Goal: Task Accomplishment & Management: Use online tool/utility

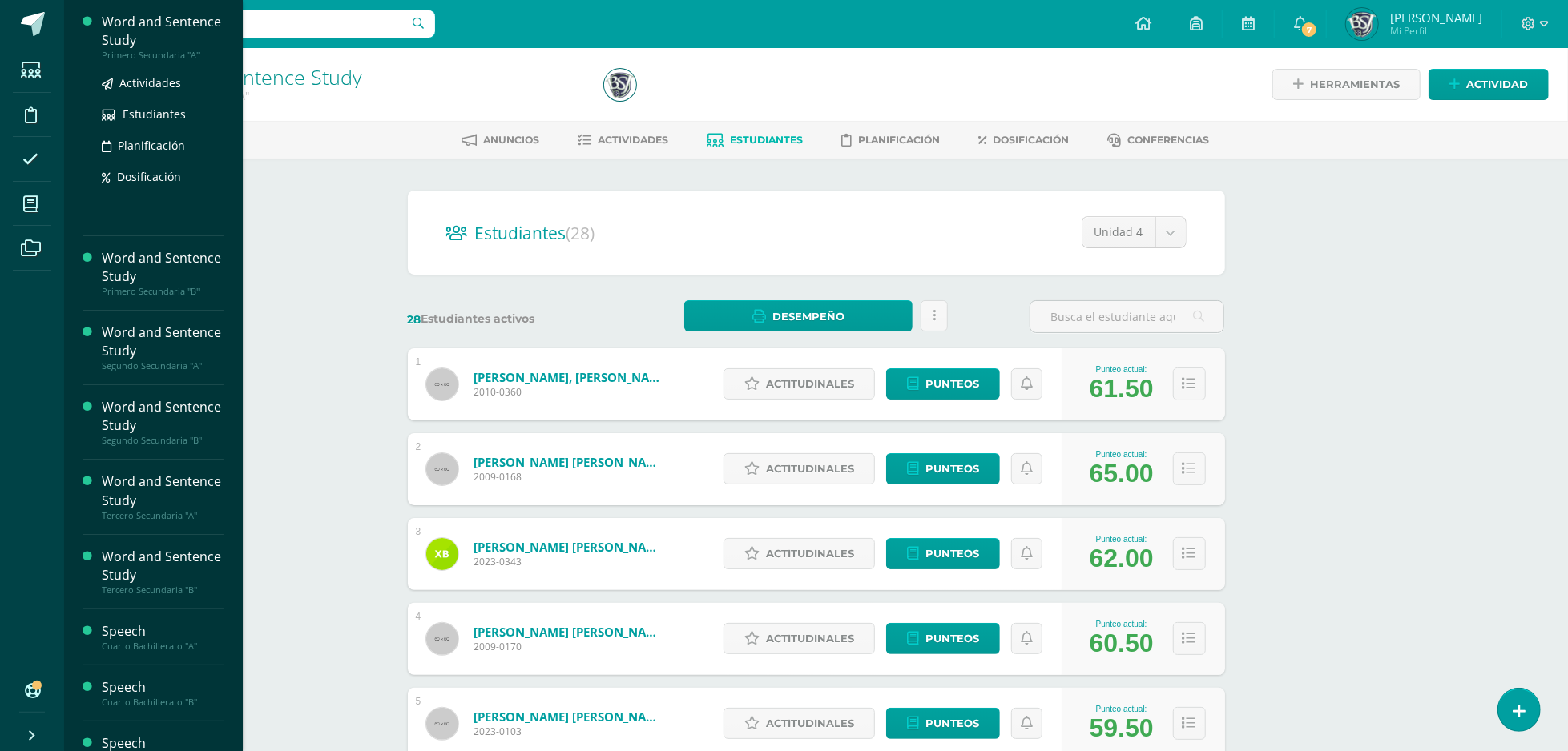
click at [147, 116] on span "Estudiantes" at bounding box center [154, 114] width 64 height 16
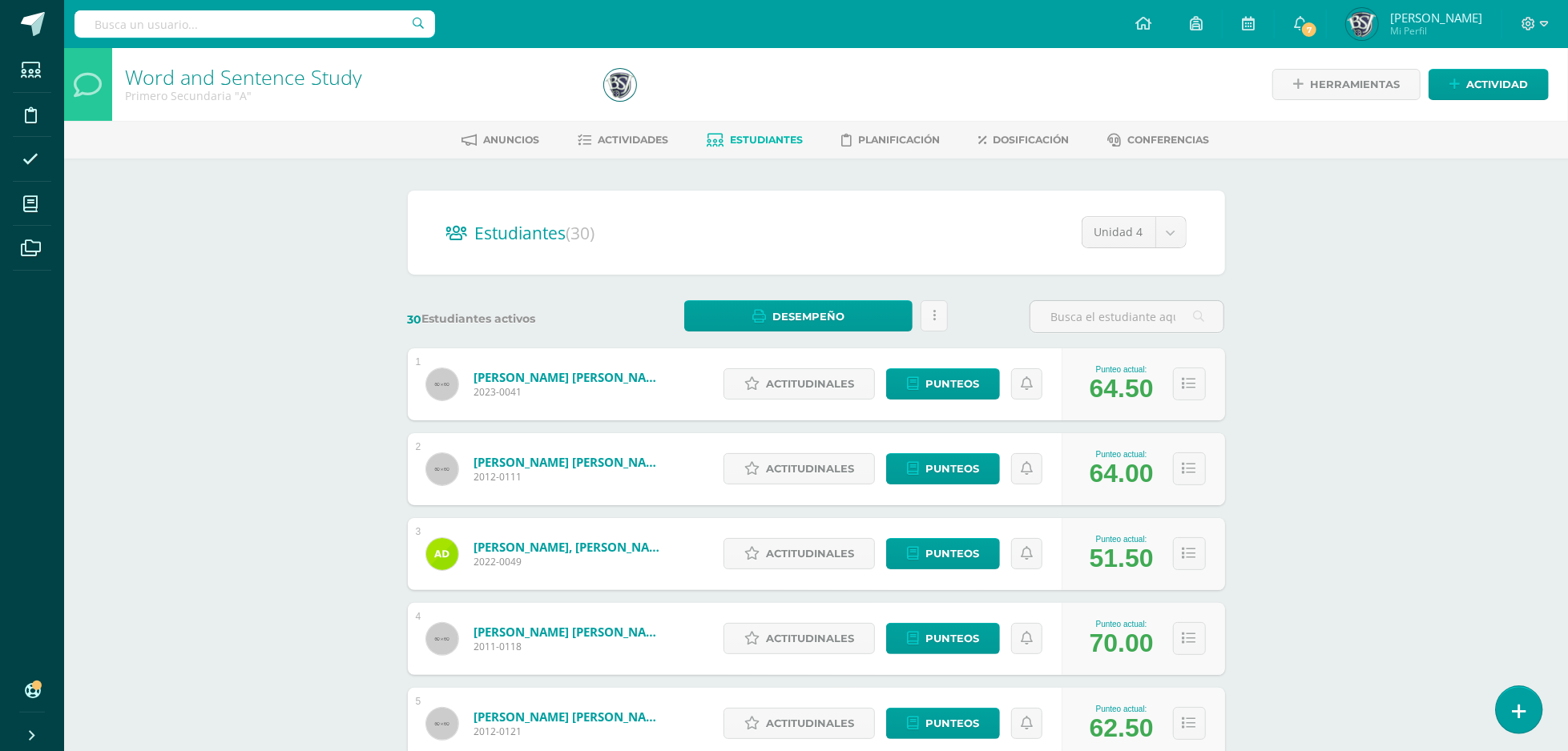
click at [1516, 711] on icon at bounding box center [1519, 711] width 15 height 18
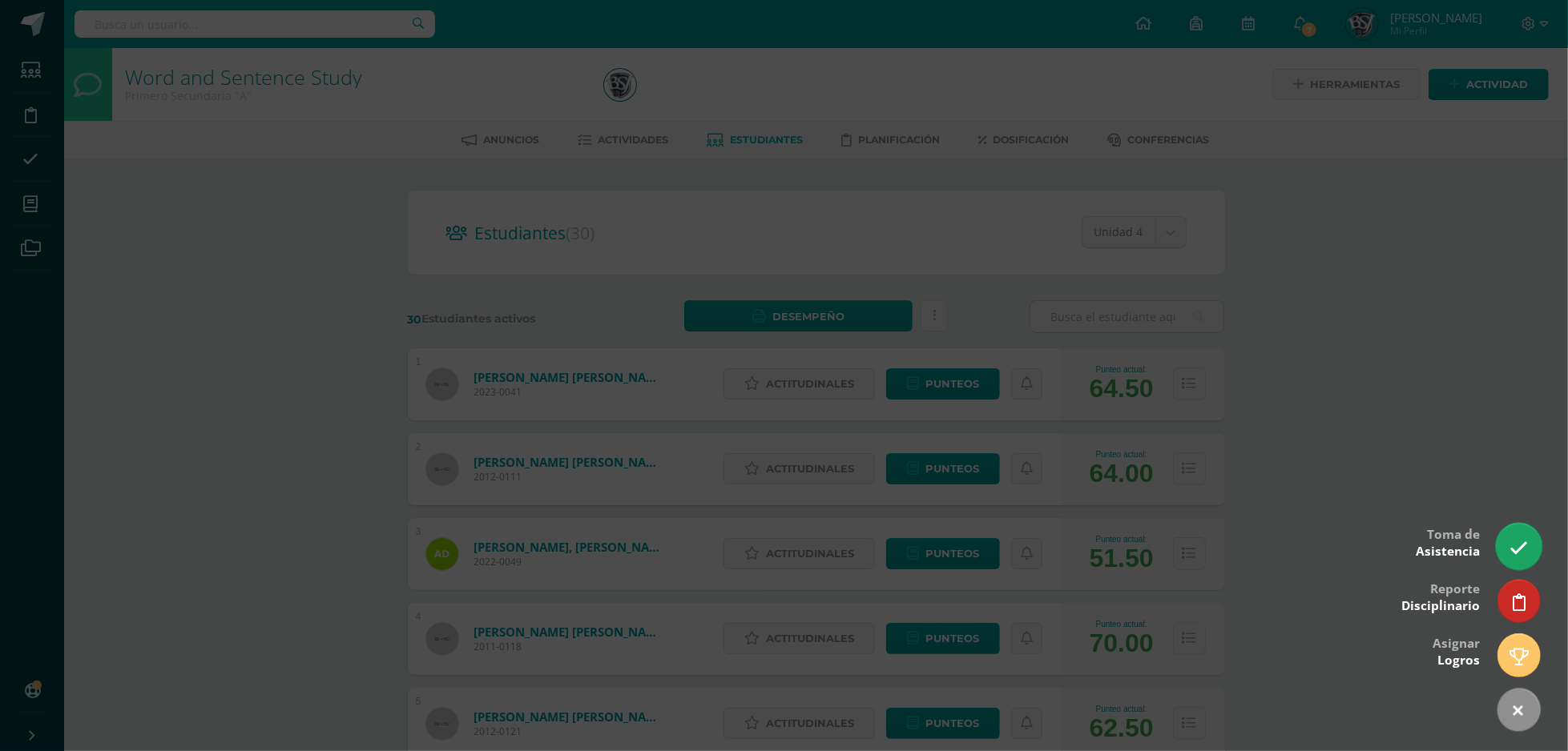
click at [1518, 533] on link at bounding box center [1519, 546] width 46 height 46
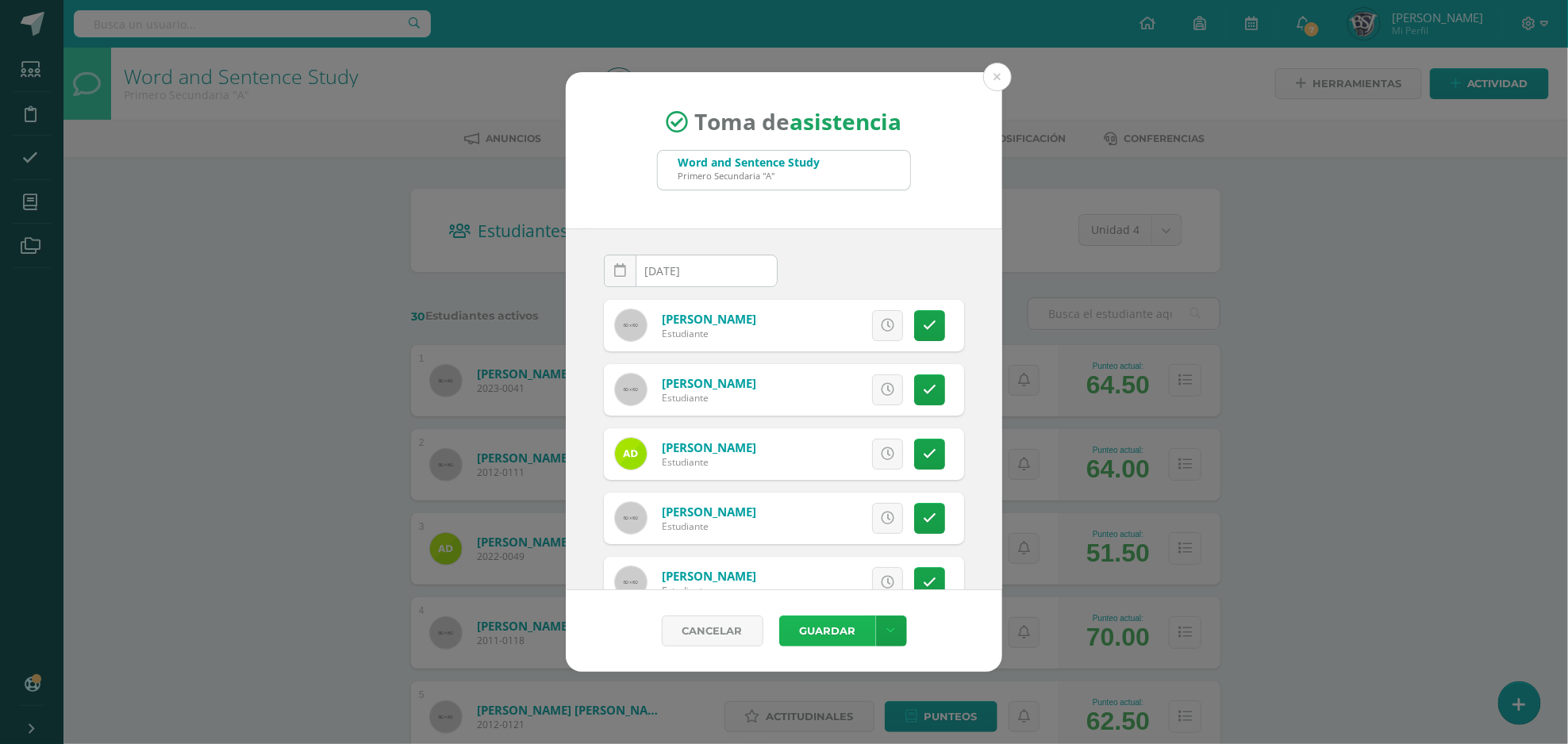
click at [843, 624] on button "Guardar" at bounding box center [828, 631] width 97 height 31
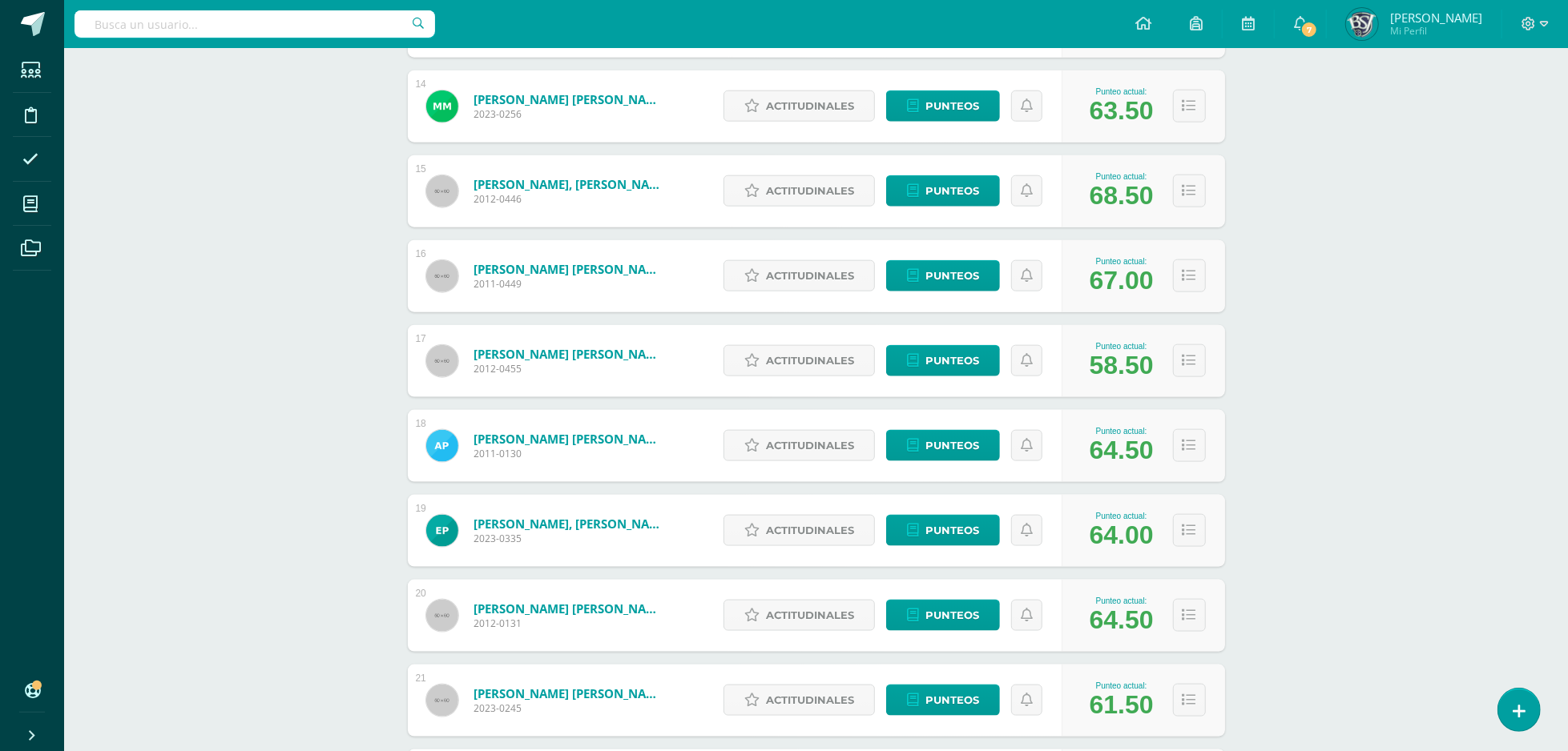
click at [251, 458] on div "Word and Sentence Study Primero Secundaria "A" Herramientas Detalle de asistenc…" at bounding box center [817, 134] width 1504 height 2936
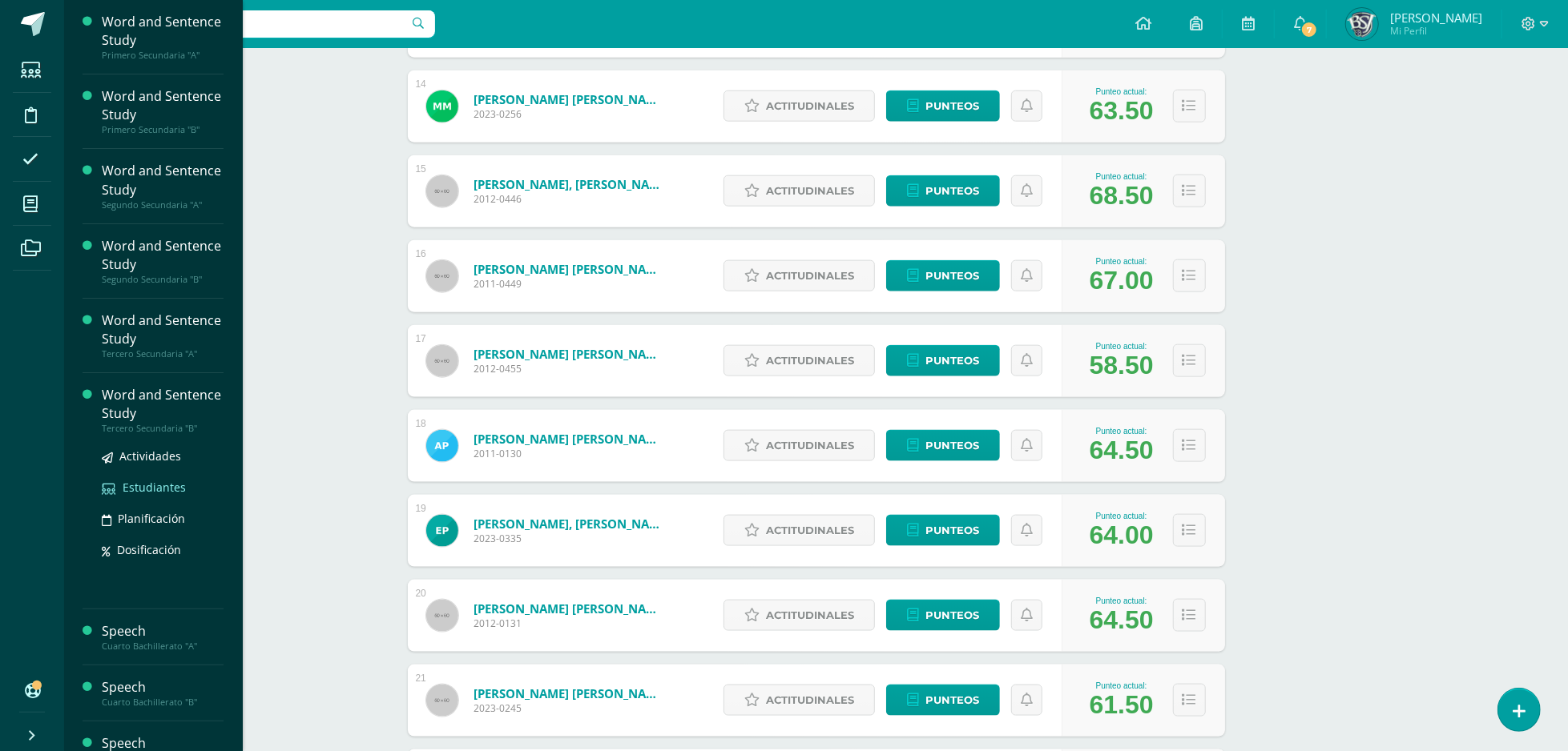
click at [150, 484] on span "Estudiantes" at bounding box center [154, 487] width 64 height 16
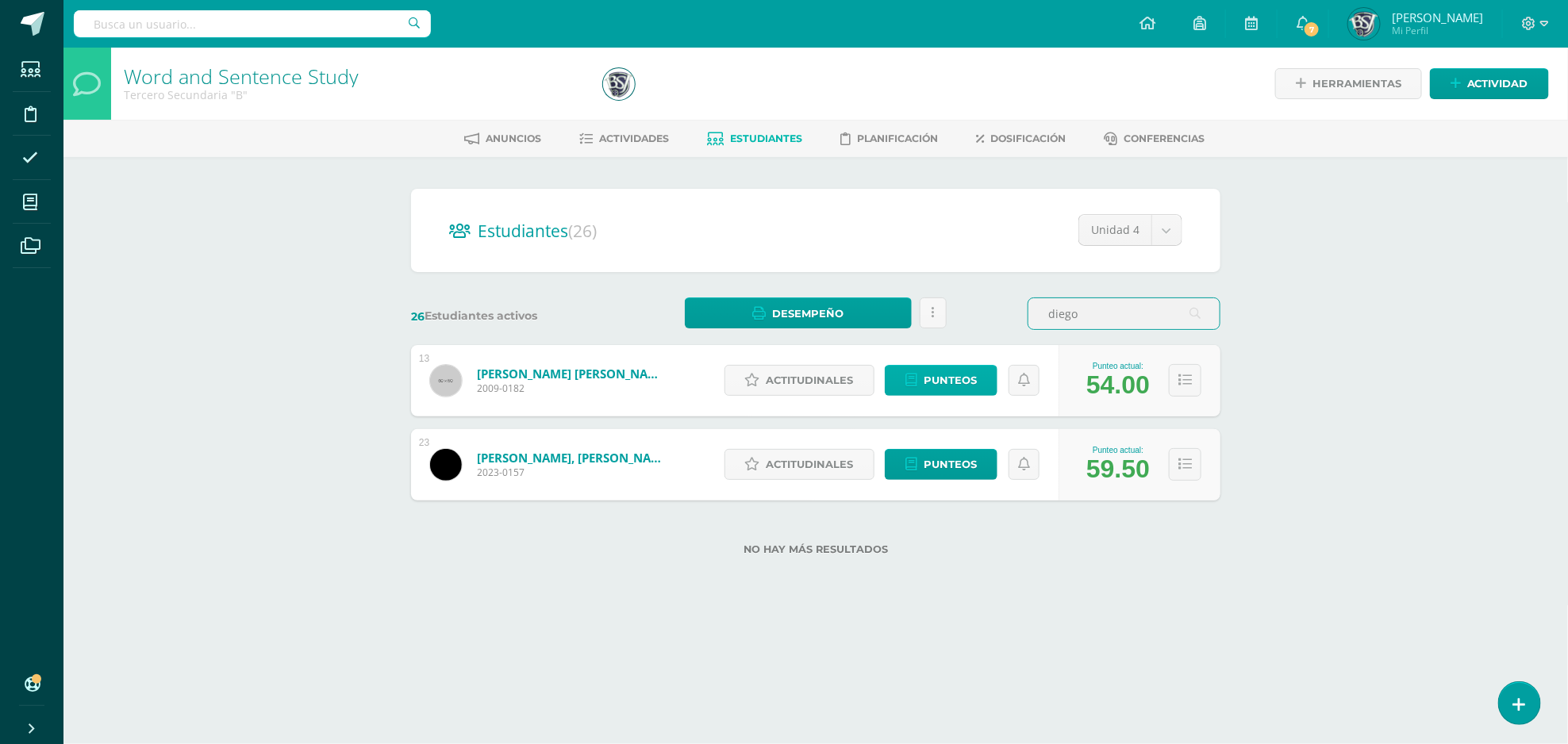
type input "diego"
click at [922, 383] on link "Punteos" at bounding box center [941, 380] width 113 height 31
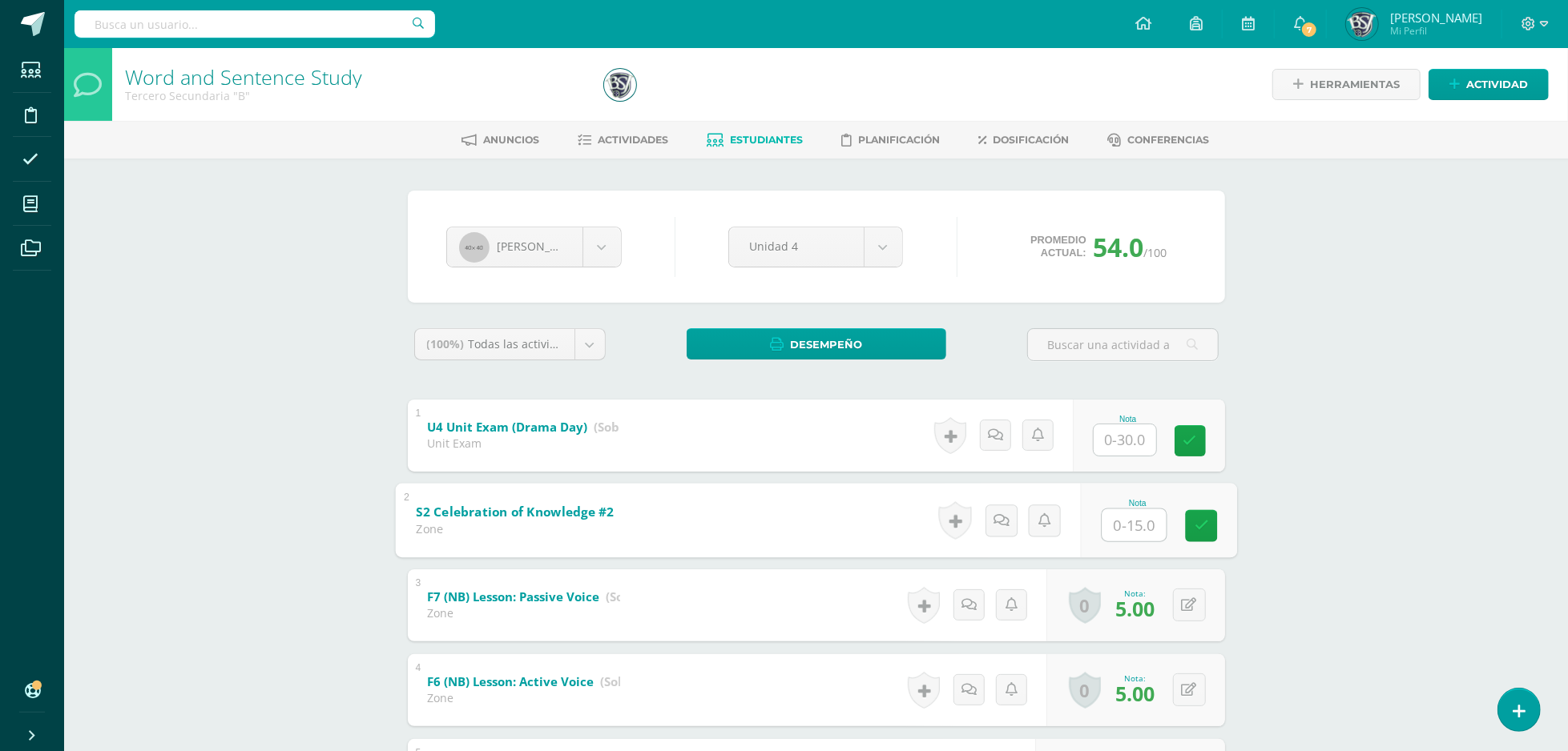
click at [1126, 530] on input "text" at bounding box center [1134, 525] width 64 height 32
type input "13"
click at [1301, 386] on div "Word and Sentence Study Tercero Secundaria "B" Herramientas Detalle de asistenc…" at bounding box center [817, 692] width 1504 height 1288
click at [1422, 318] on div "Word and Sentence Study Tercero Secundaria "B" Herramientas Detalle de asistenc…" at bounding box center [817, 692] width 1504 height 1288
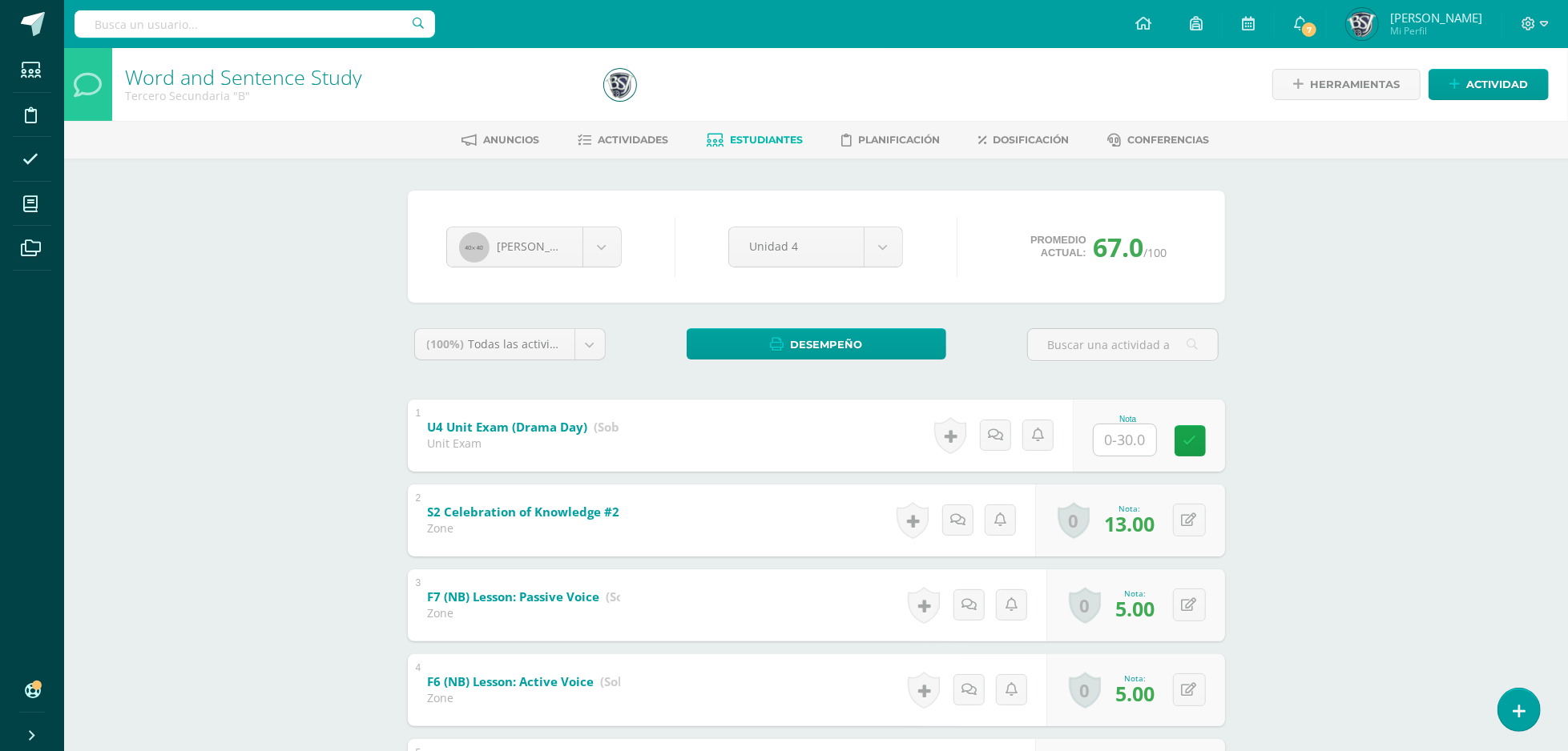
click at [1133, 444] on input "text" at bounding box center [1125, 440] width 63 height 31
click at [1133, 444] on input "text" at bounding box center [1134, 439] width 64 height 32
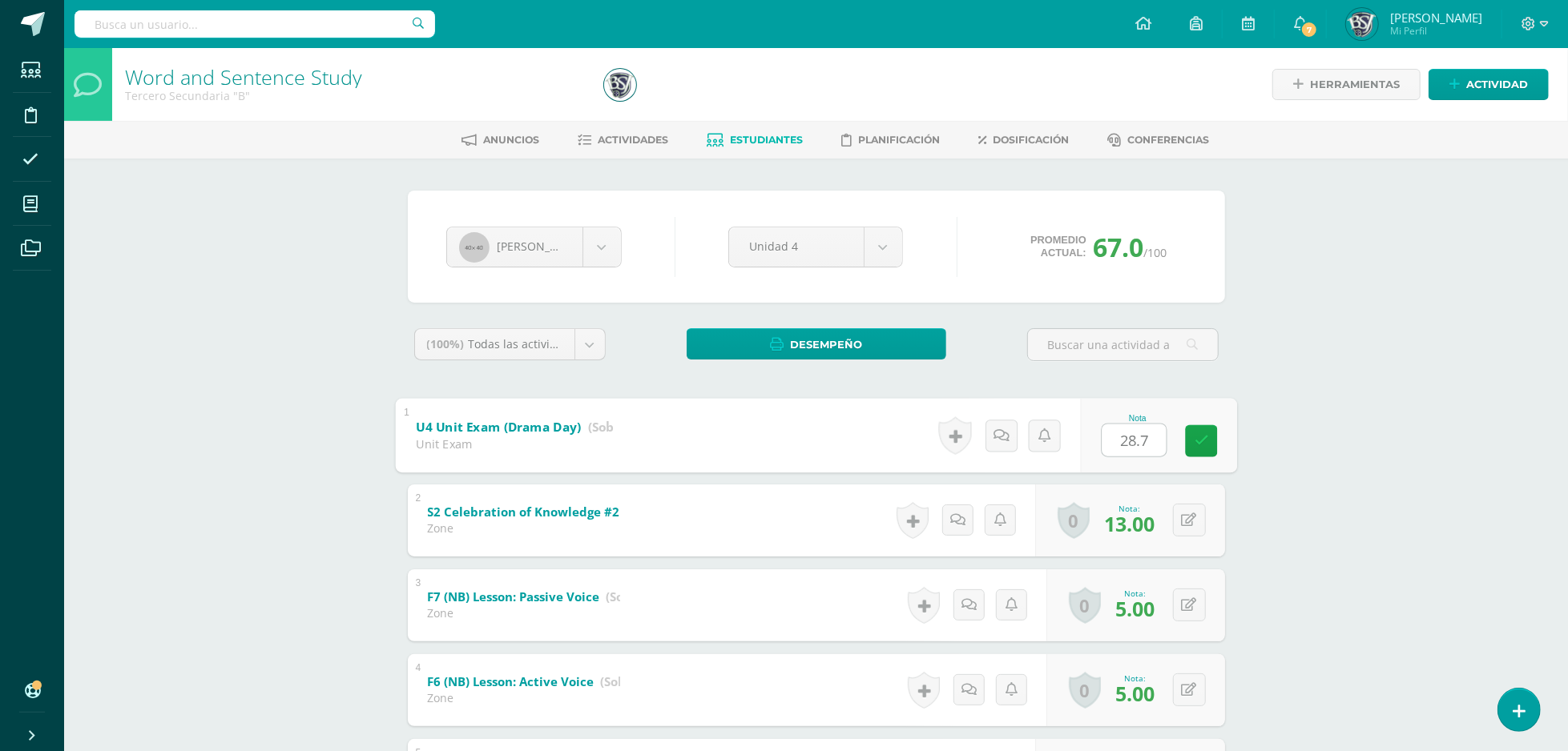
type input "28.71"
click at [654, 151] on link "Actividades" at bounding box center [622, 140] width 90 height 26
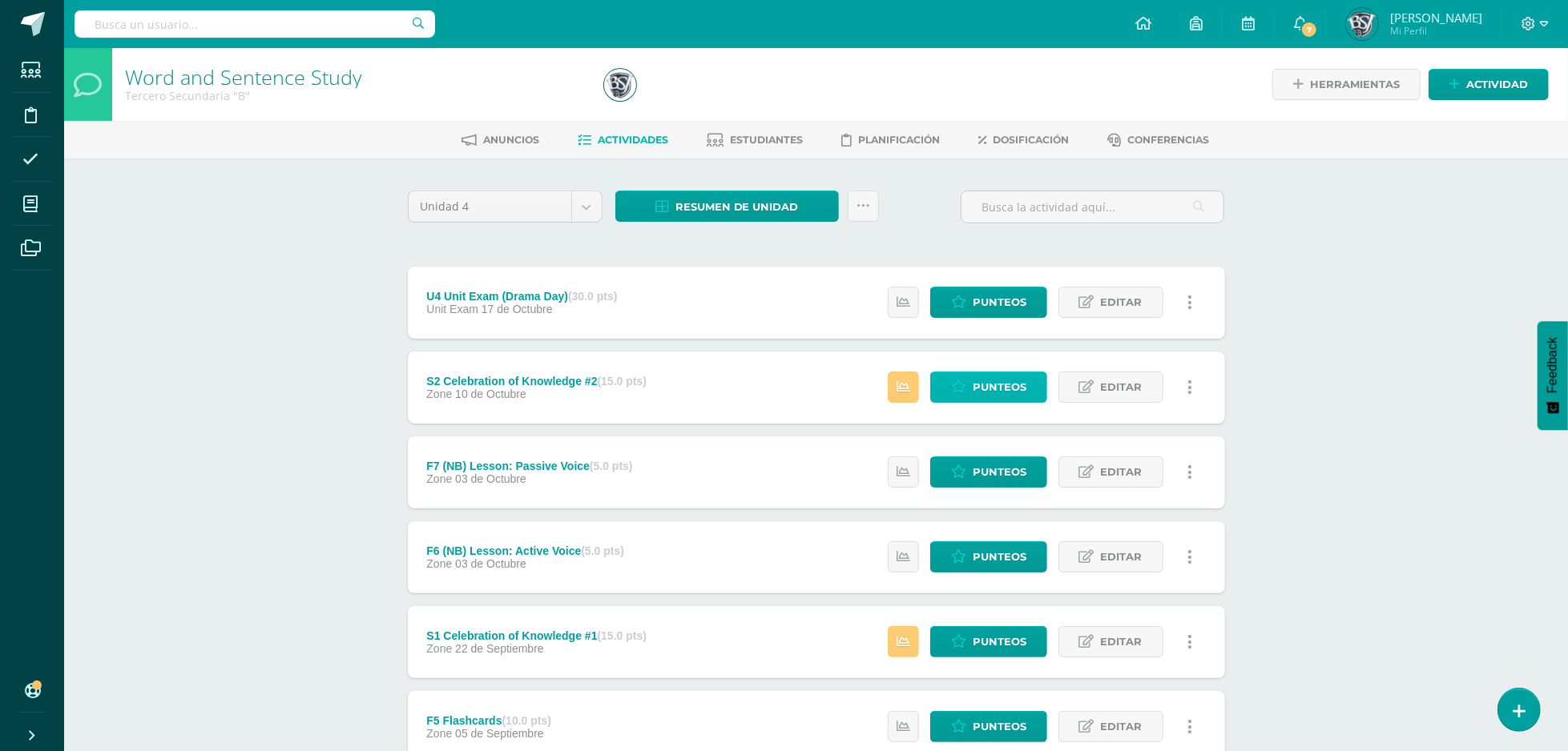
click at [992, 373] on span "Punteos" at bounding box center [1000, 387] width 53 height 29
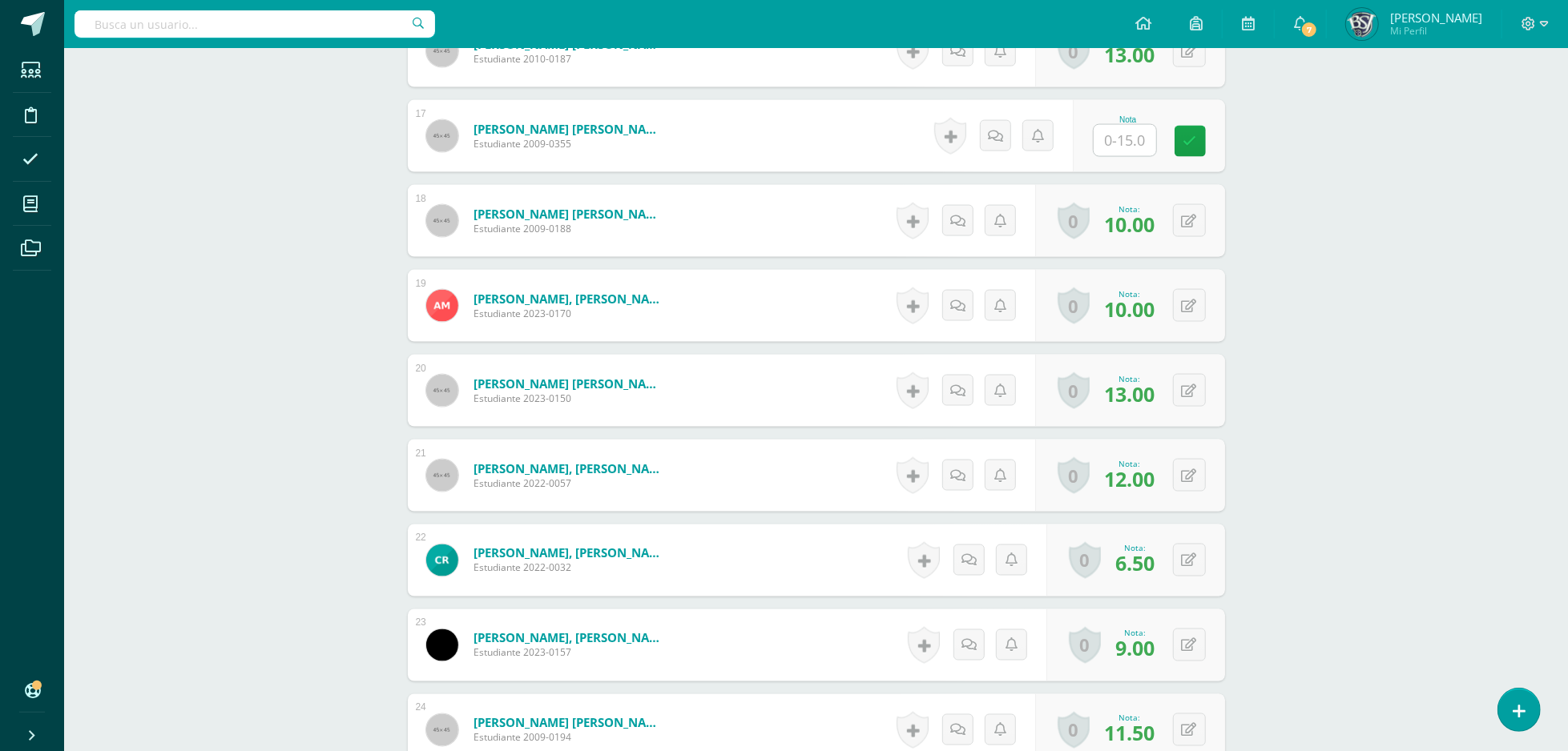
scroll to position [1816, 0]
